Goal: Find specific page/section

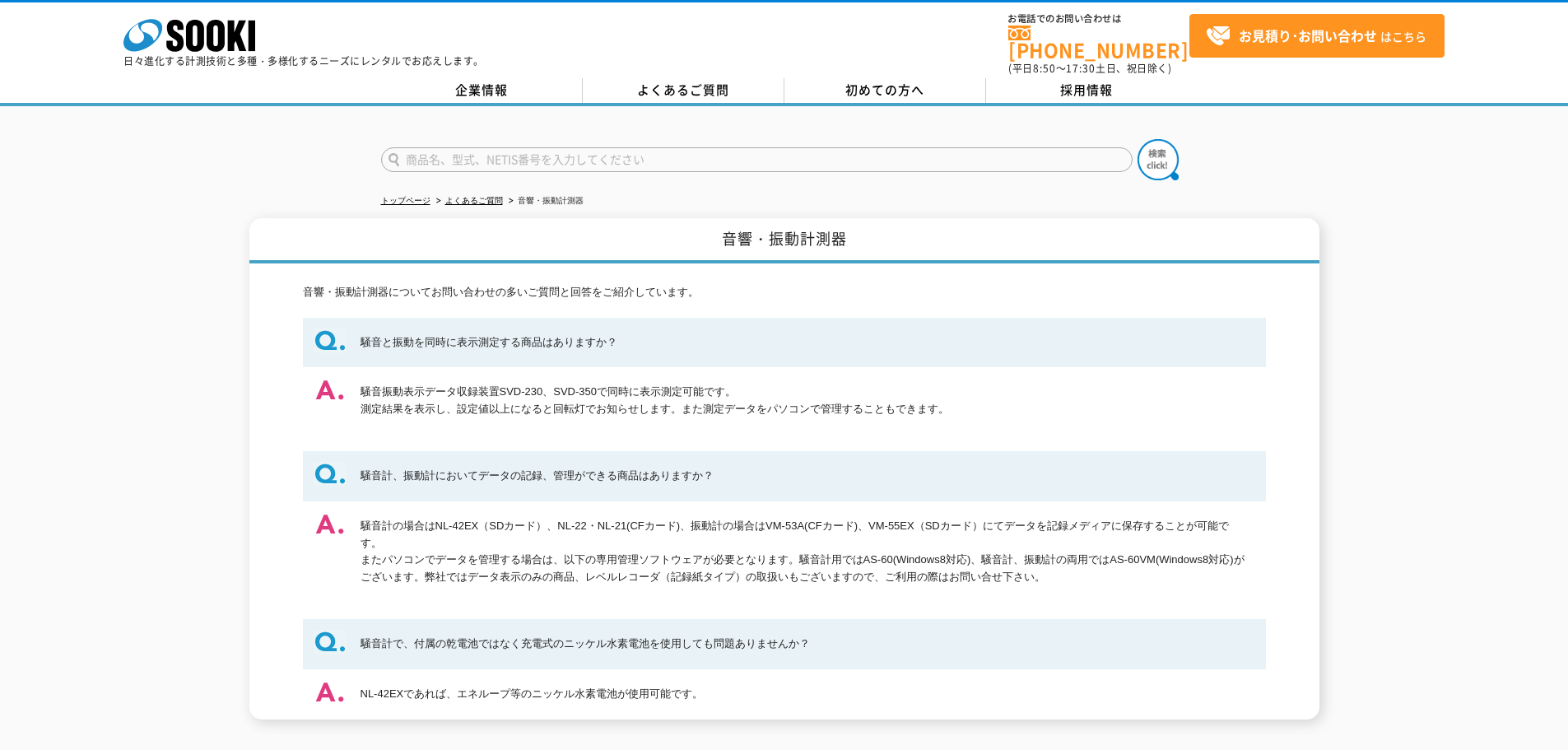
click at [730, 153] on input "text" at bounding box center [756, 159] width 751 height 24
type input "PS-"
click at [1137, 139] on button at bounding box center [1158, 159] width 41 height 41
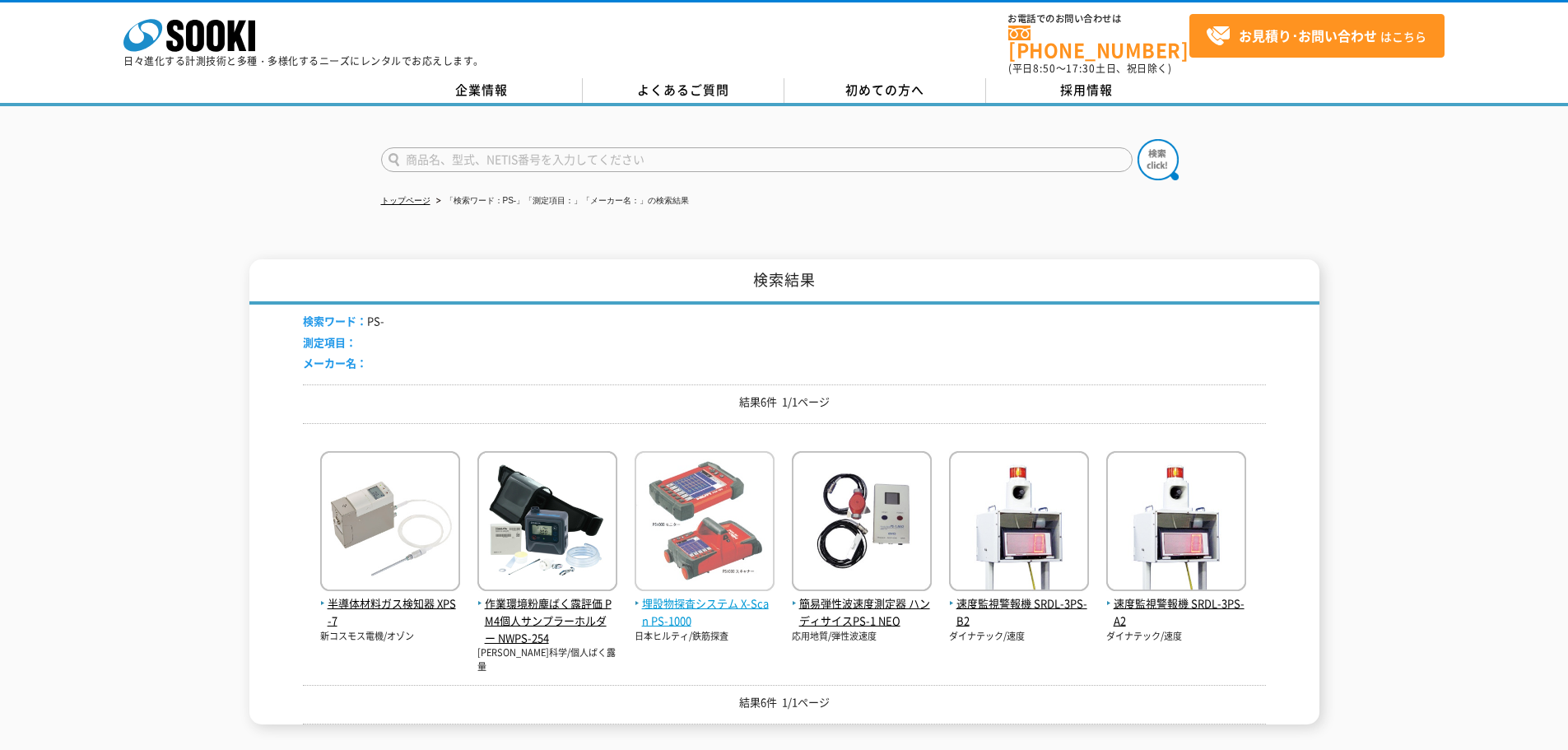
click at [693, 574] on img at bounding box center [704, 524] width 140 height 144
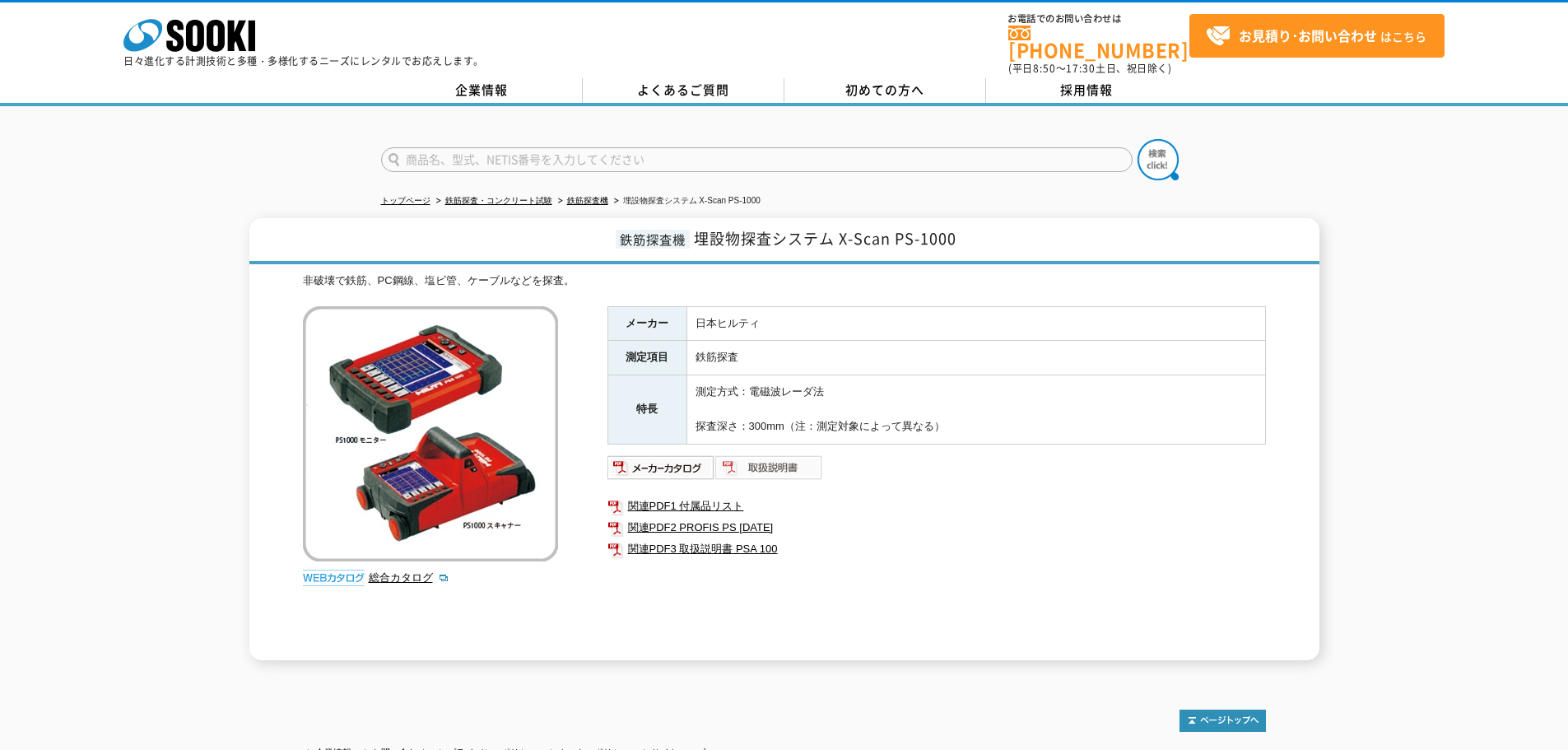
click at [790, 455] on img at bounding box center [769, 468] width 108 height 26
click at [372, 452] on img at bounding box center [431, 434] width 255 height 256
click at [689, 468] on img at bounding box center [661, 468] width 108 height 26
